Goal: Check status: Check status

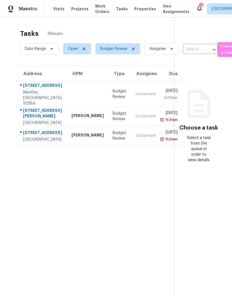
click at [112, 91] on div "Budget Review" at bounding box center [119, 94] width 14 height 11
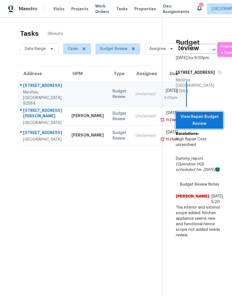
click at [212, 124] on span "View Repair Budget Review" at bounding box center [199, 121] width 38 height 14
click at [77, 121] on td "[PERSON_NAME]" at bounding box center [87, 116] width 41 height 19
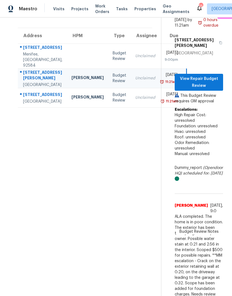
scroll to position [38, 0]
click at [204, 76] on span "View Repair Budget Review" at bounding box center [198, 83] width 39 height 14
click at [74, 108] on td "[PERSON_NAME]" at bounding box center [87, 97] width 41 height 19
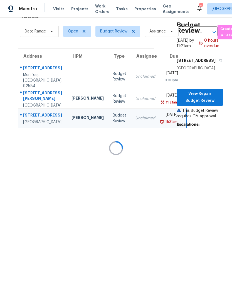
scroll to position [17, 0]
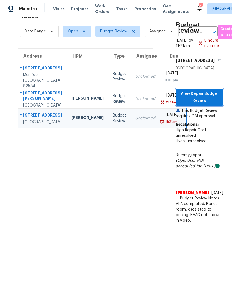
click at [205, 104] on span "View Repair Budget Review" at bounding box center [199, 98] width 38 height 14
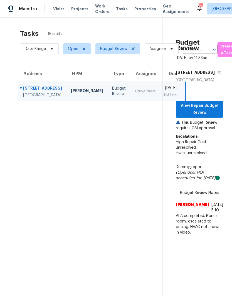
scroll to position [0, 0]
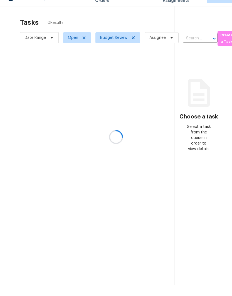
scroll to position [11, 0]
